Goal: Find specific page/section: Find specific page/section

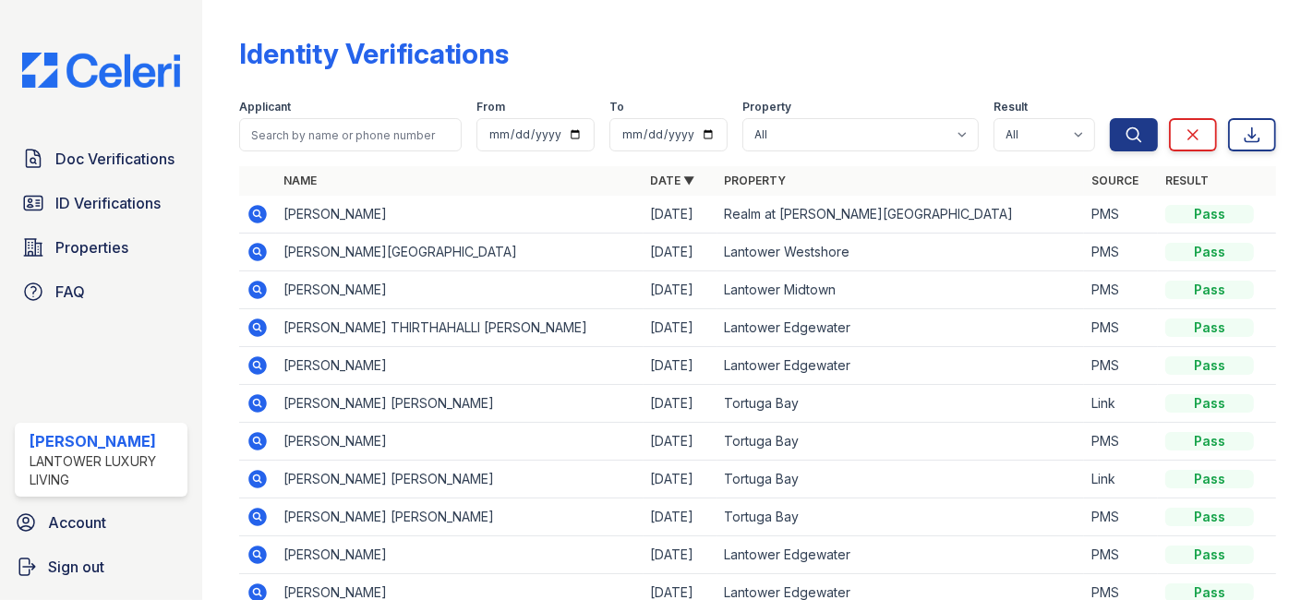
click at [103, 196] on span "ID Verifications" at bounding box center [107, 203] width 105 height 22
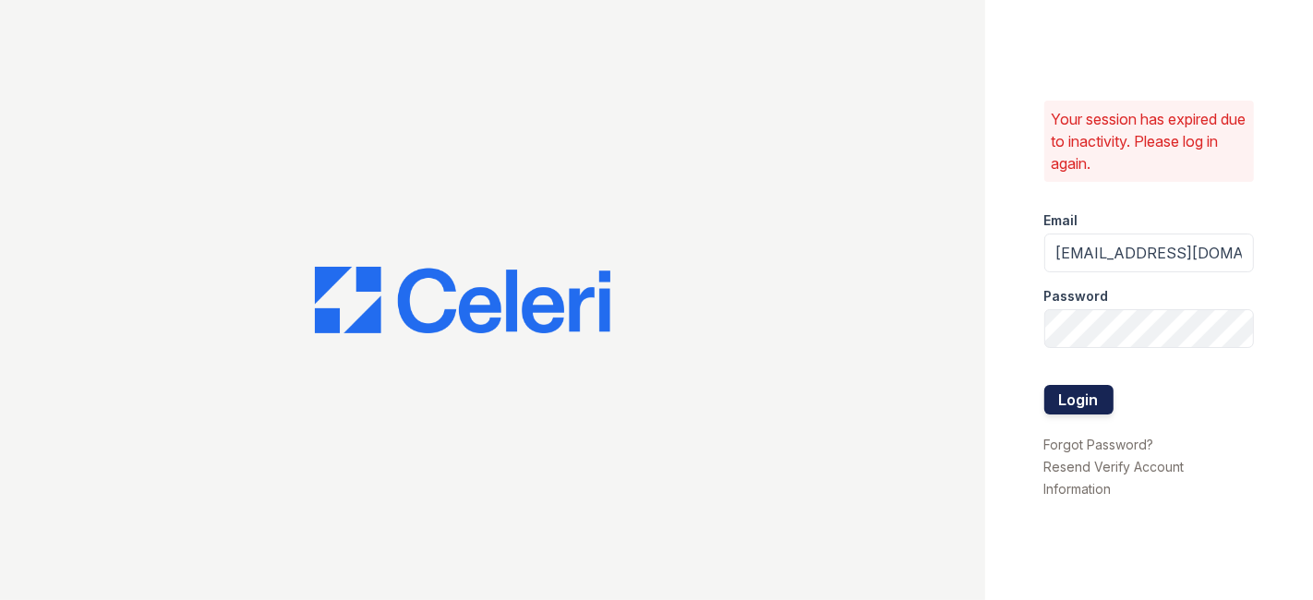
click at [1070, 397] on button "Login" at bounding box center [1078, 400] width 69 height 30
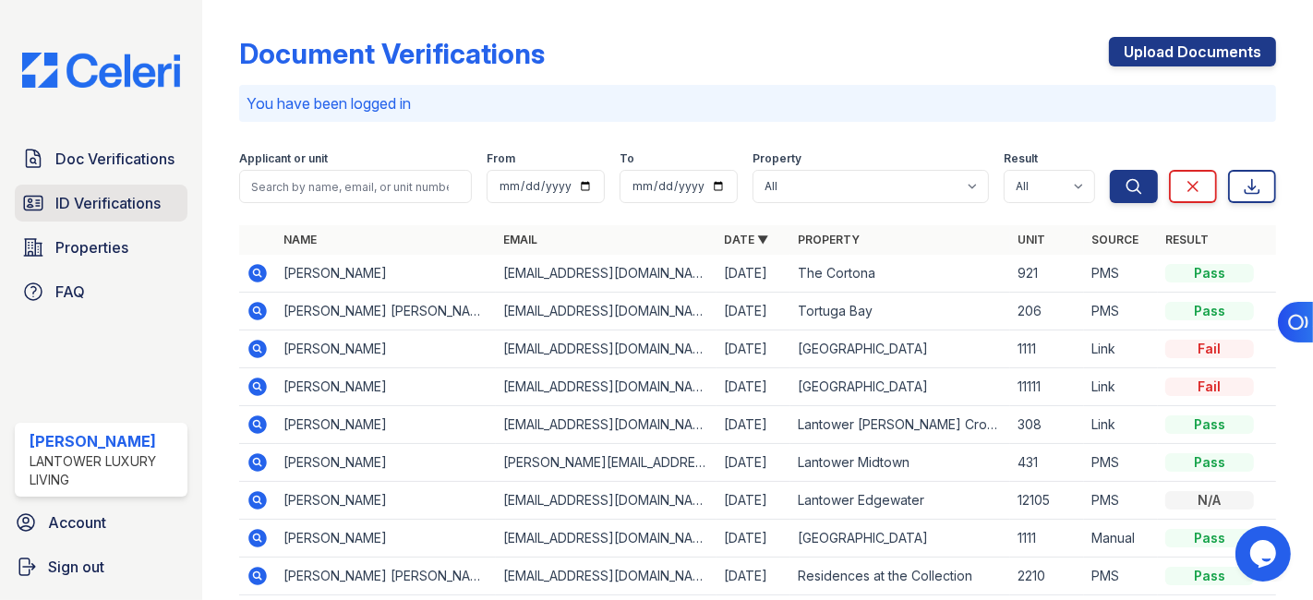
click at [100, 207] on span "ID Verifications" at bounding box center [107, 203] width 105 height 22
